Goal: Task Accomplishment & Management: Manage account settings

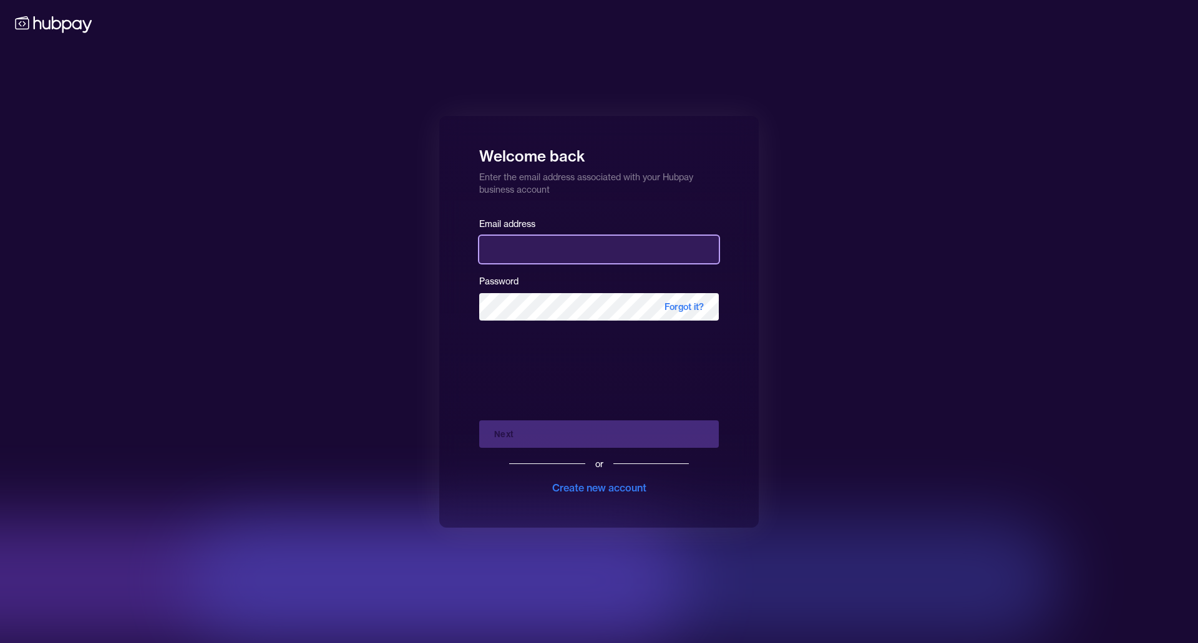
click at [539, 245] on input "email" at bounding box center [599, 249] width 240 height 27
type input "**********"
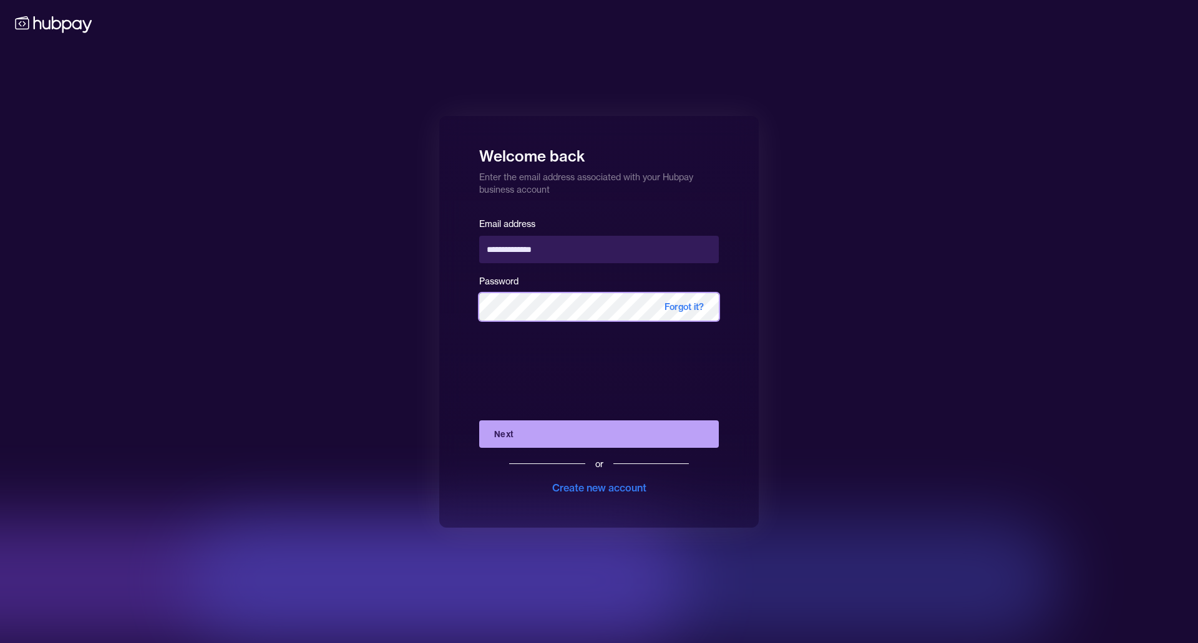
click at [479, 421] on button "Next" at bounding box center [599, 434] width 240 height 27
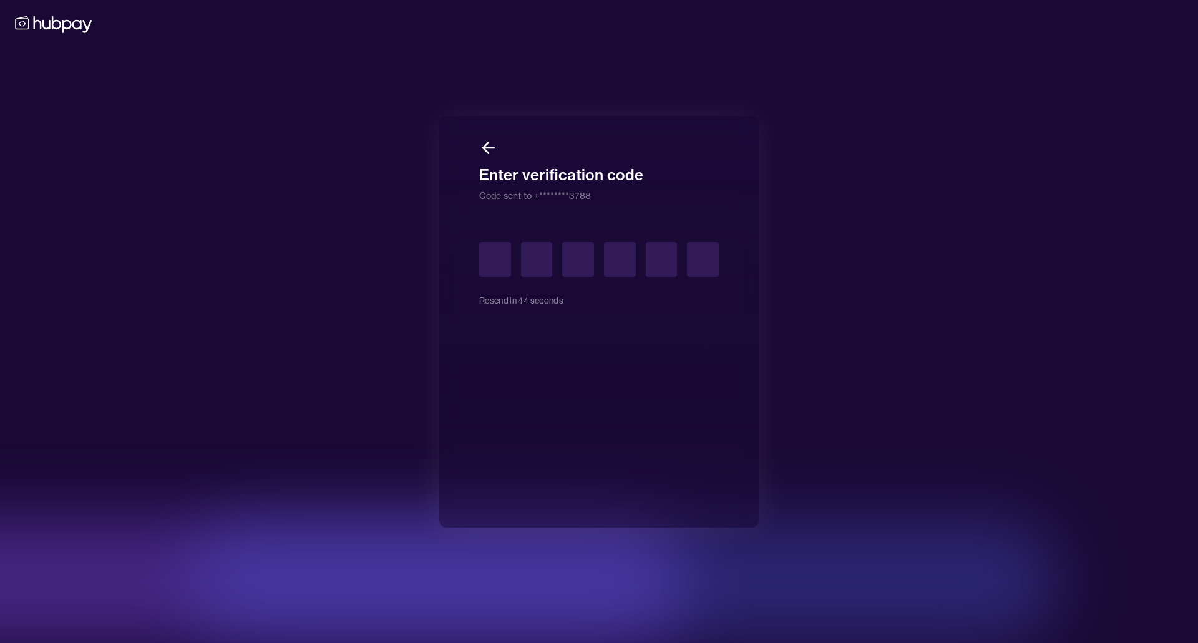
type input "*"
